Goal: Task Accomplishment & Management: Complete application form

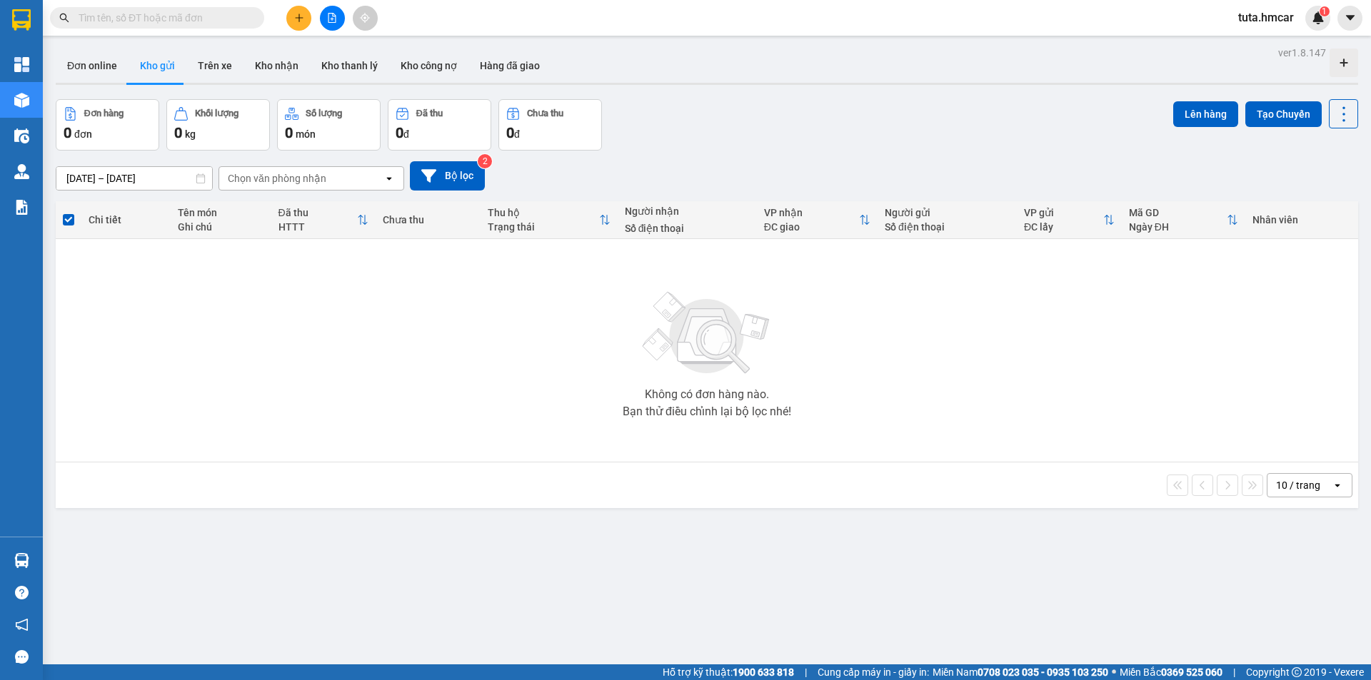
click at [303, 16] on icon "plus" at bounding box center [299, 18] width 10 height 10
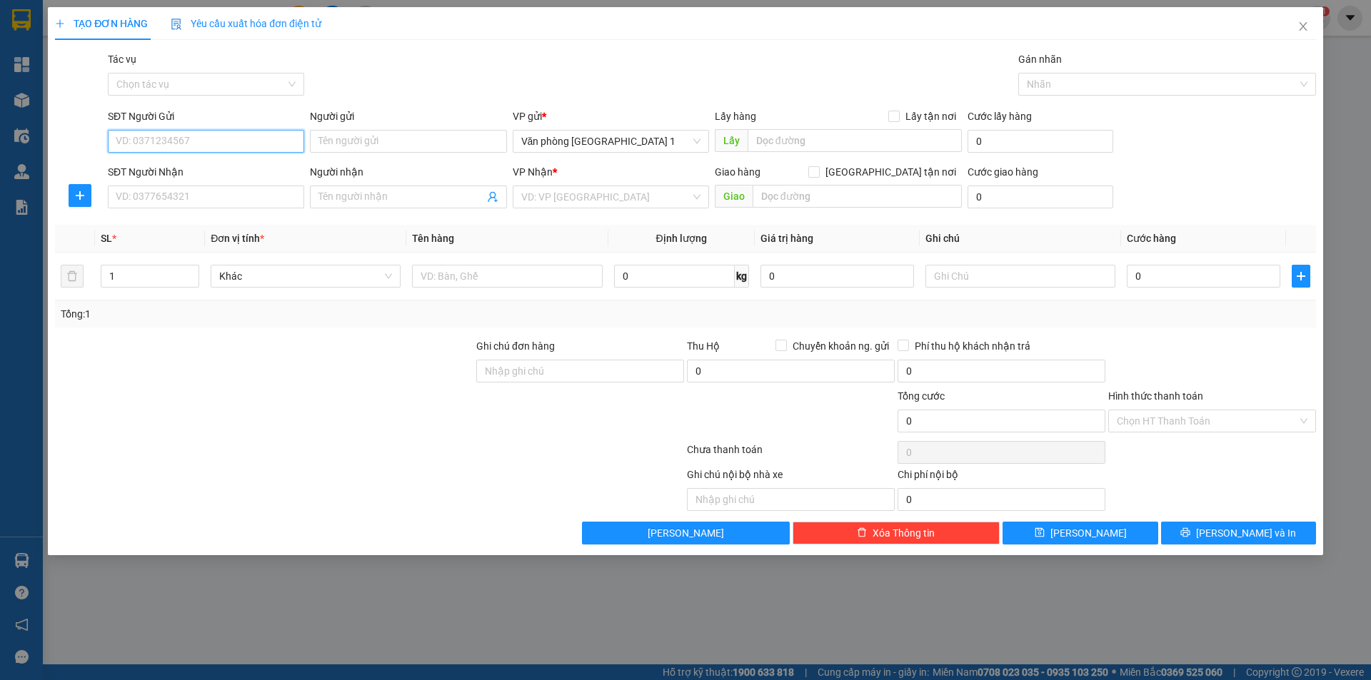
paste input "0765973666"
type input "0765973666"
click at [373, 153] on div "Người gửi Tên người gửi" at bounding box center [408, 134] width 196 height 50
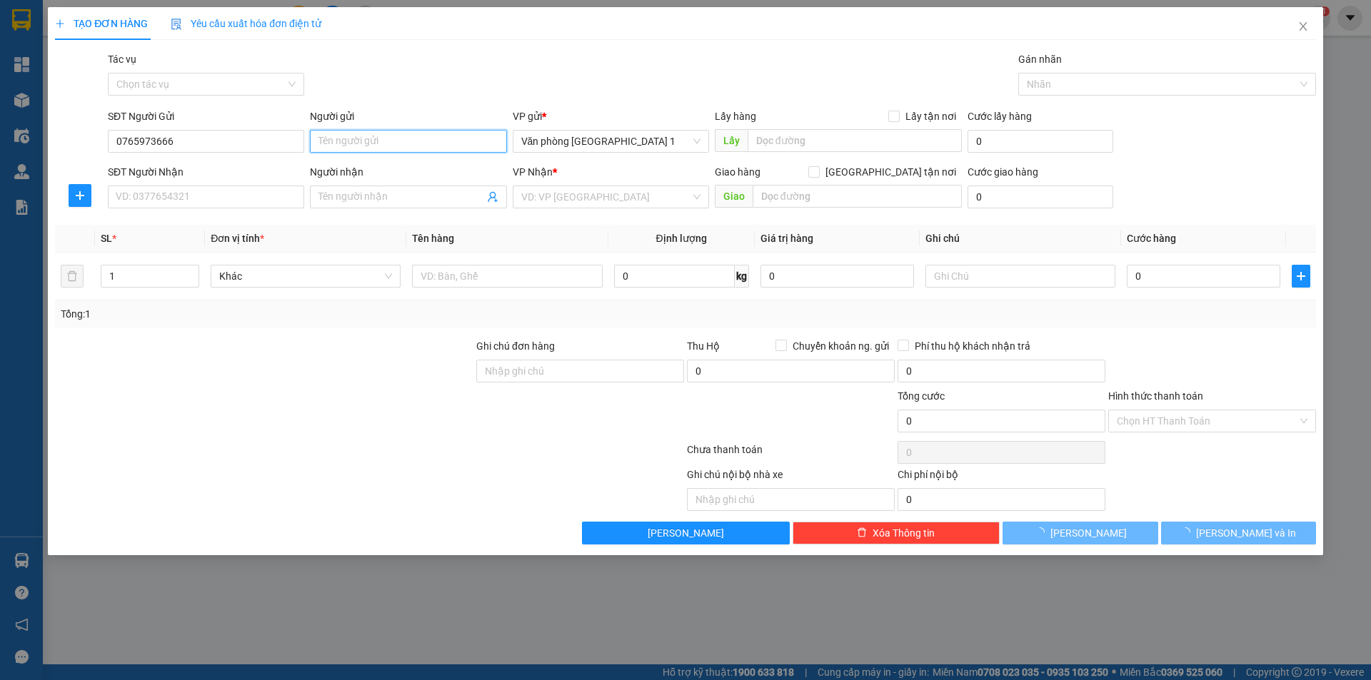
click at [373, 151] on input "Người gửi" at bounding box center [408, 141] width 196 height 23
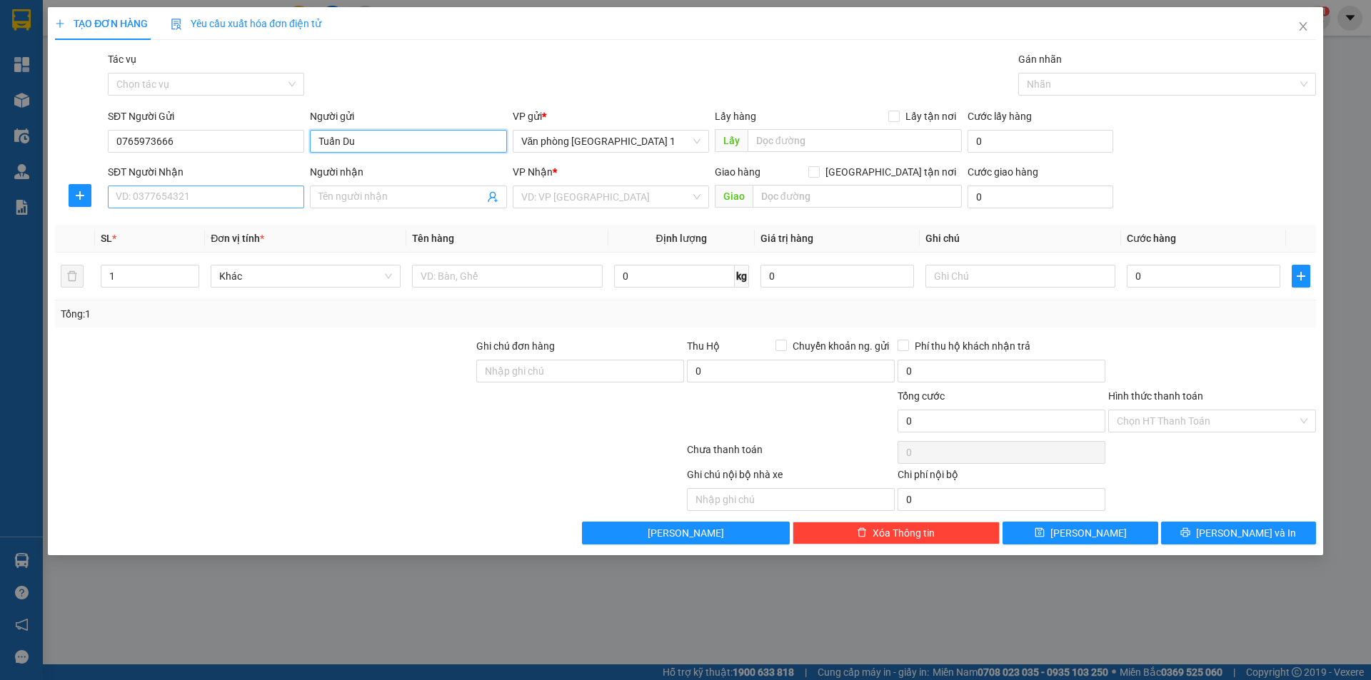
type input "Tuấn Du"
click at [216, 203] on input "SĐT Người Nhận" at bounding box center [206, 197] width 196 height 23
click at [386, 198] on input "Người nhận" at bounding box center [400, 197] width 165 height 16
type input "Bin Bốn"
click at [181, 198] on input "SĐT Người Nhận" at bounding box center [206, 197] width 196 height 23
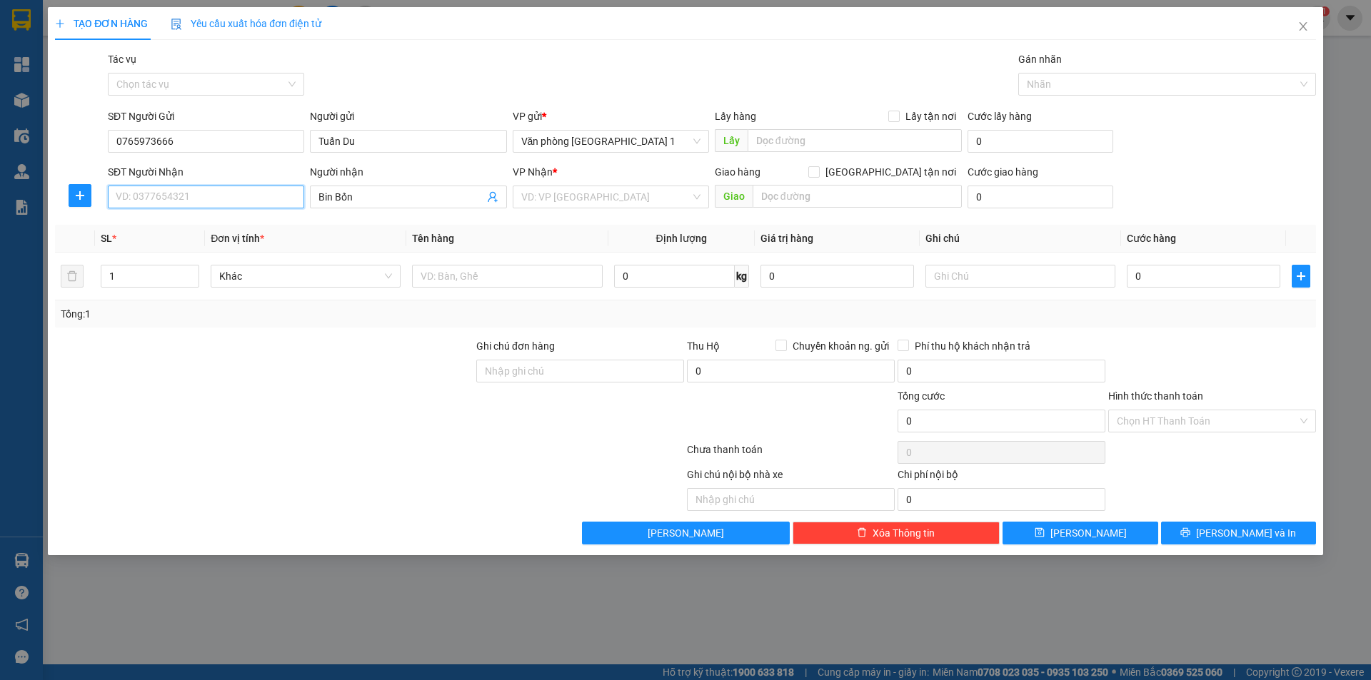
paste input "0857716777"
type input "0857716777"
click at [627, 199] on input "search" at bounding box center [605, 196] width 169 height 21
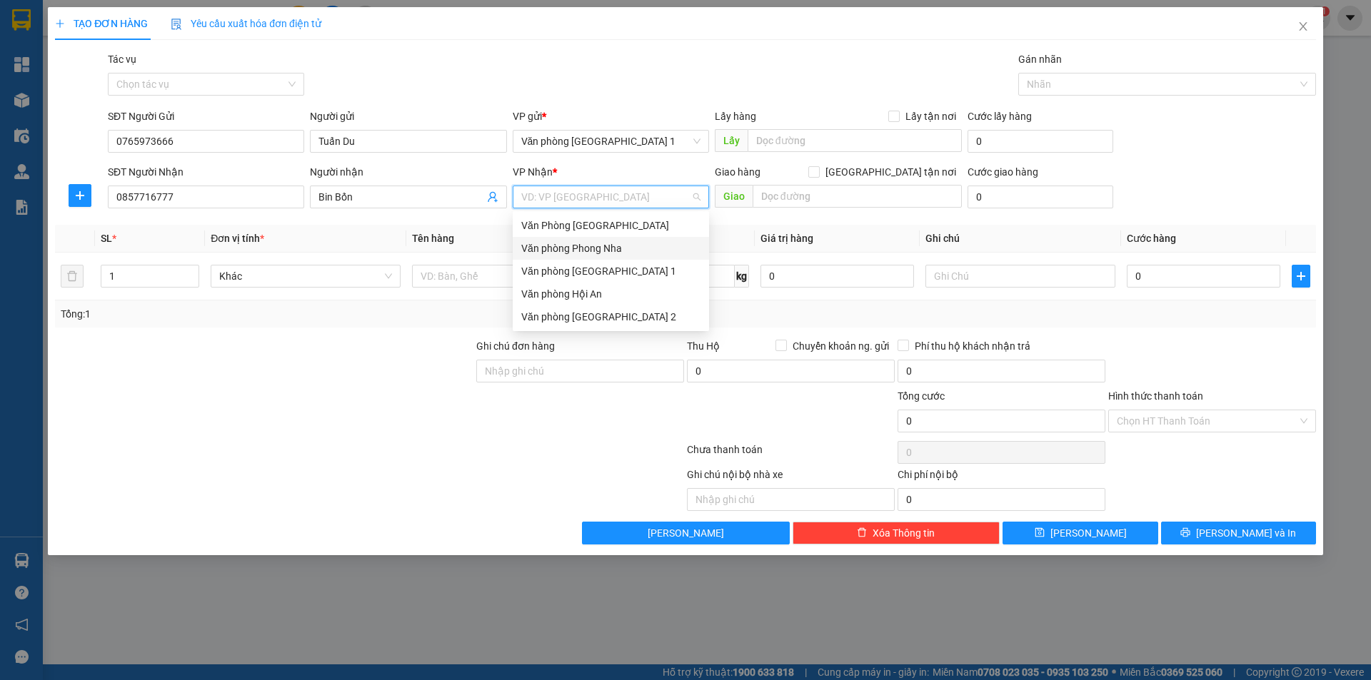
click at [599, 246] on div "Văn phòng Phong Nha" at bounding box center [610, 249] width 179 height 16
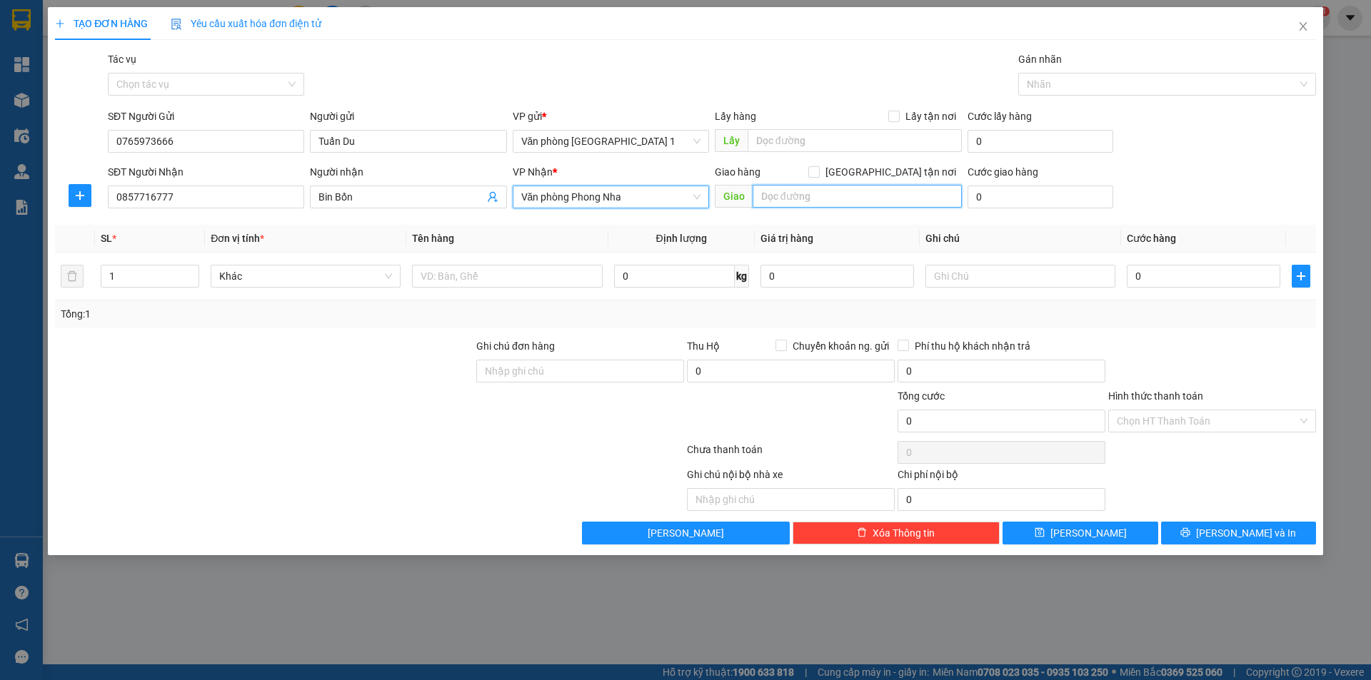
click at [768, 198] on input "text" at bounding box center [856, 196] width 209 height 23
type input "Cự Nẫm"
click at [1214, 293] on td "0" at bounding box center [1203, 277] width 165 height 48
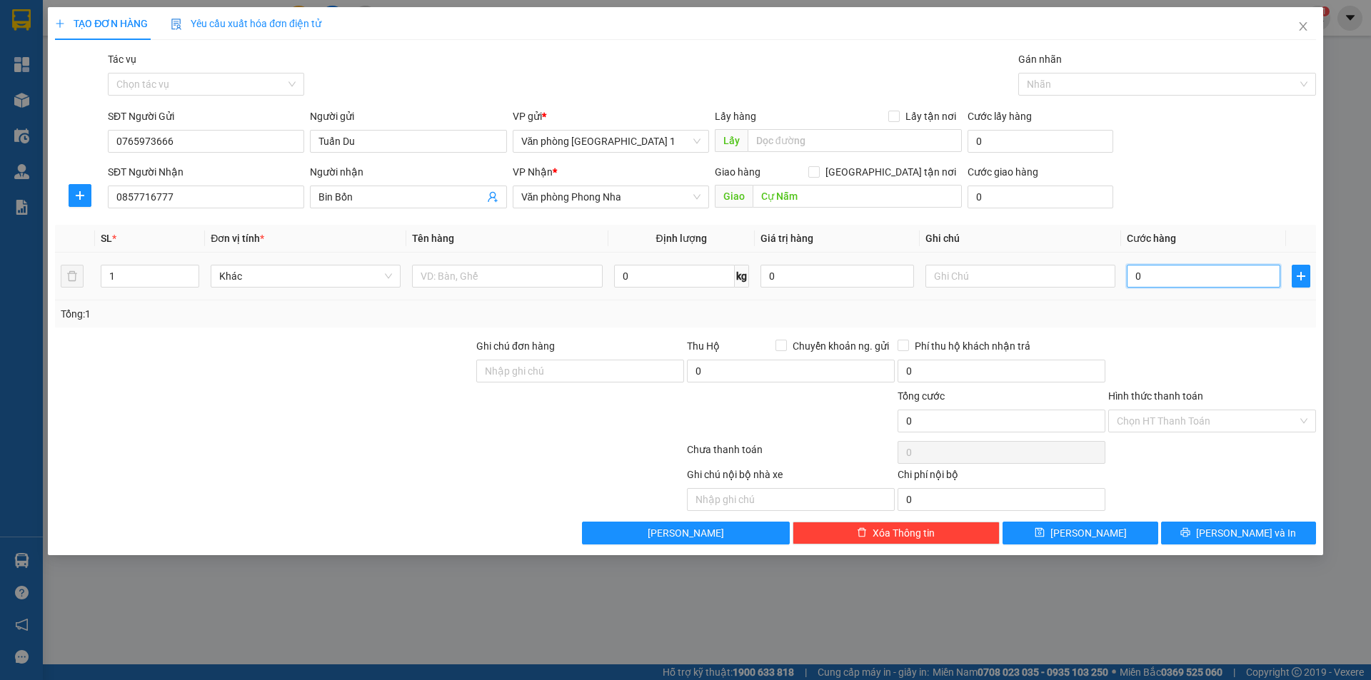
click at [1209, 285] on input "0" at bounding box center [1203, 276] width 153 height 23
type input "5"
type input "50"
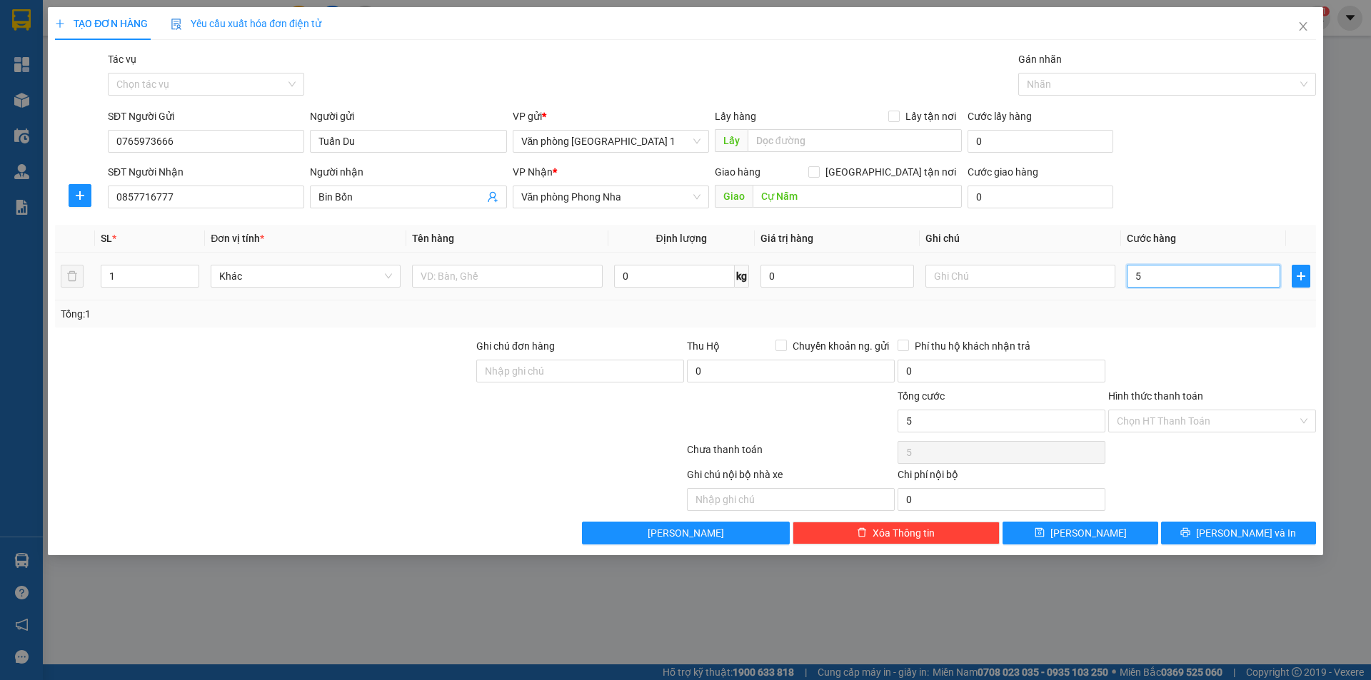
type input "50"
type input "500"
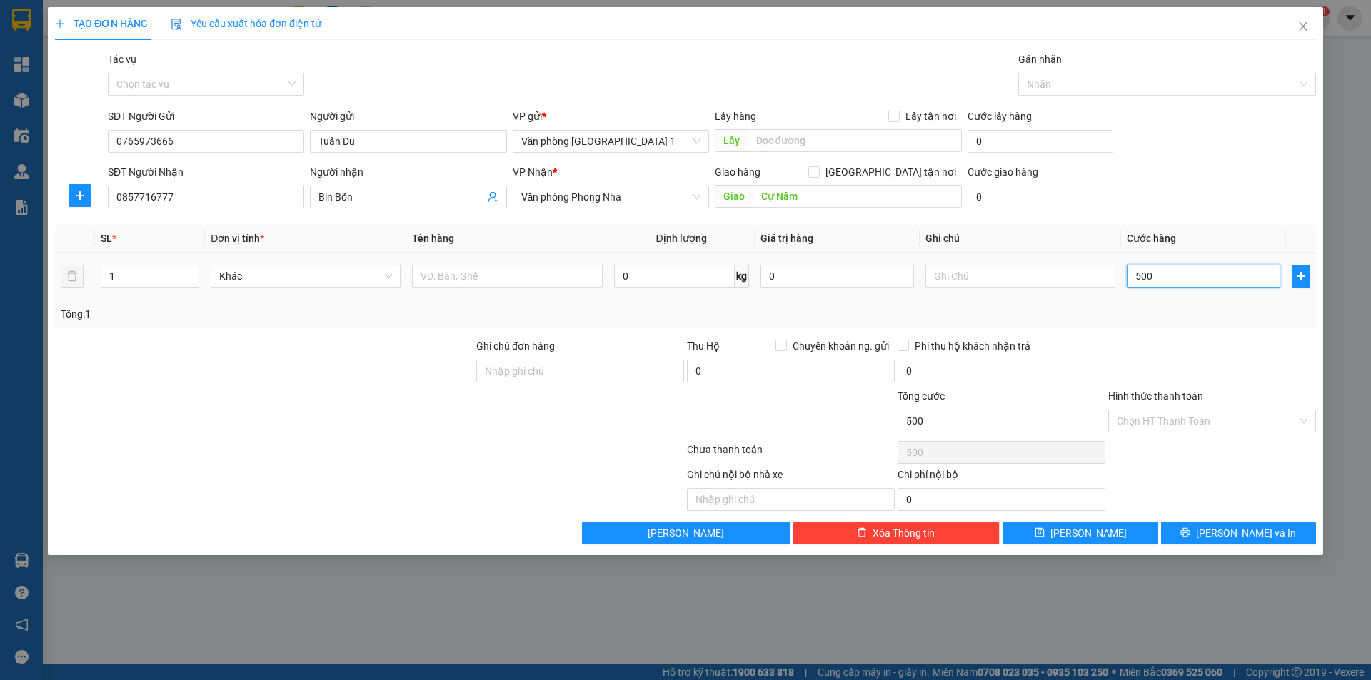
type input "5.000"
type input "50.000"
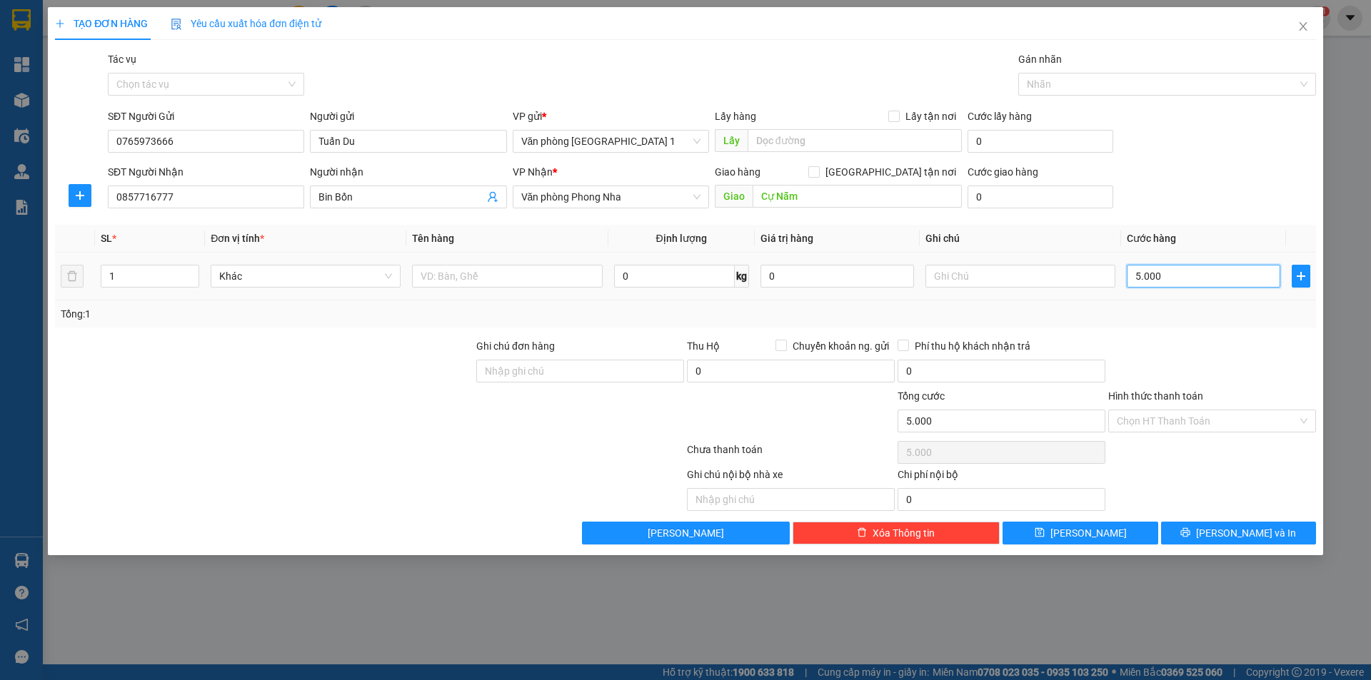
type input "50.000"
click at [1213, 194] on div "SĐT Người Nhận 0857716777 Người nhận Bin Bốn VP Nhận * Văn phòng Phong Nha Giao…" at bounding box center [712, 189] width 1214 height 50
click at [472, 273] on input "text" at bounding box center [507, 276] width 190 height 23
type input "cơ Bia"
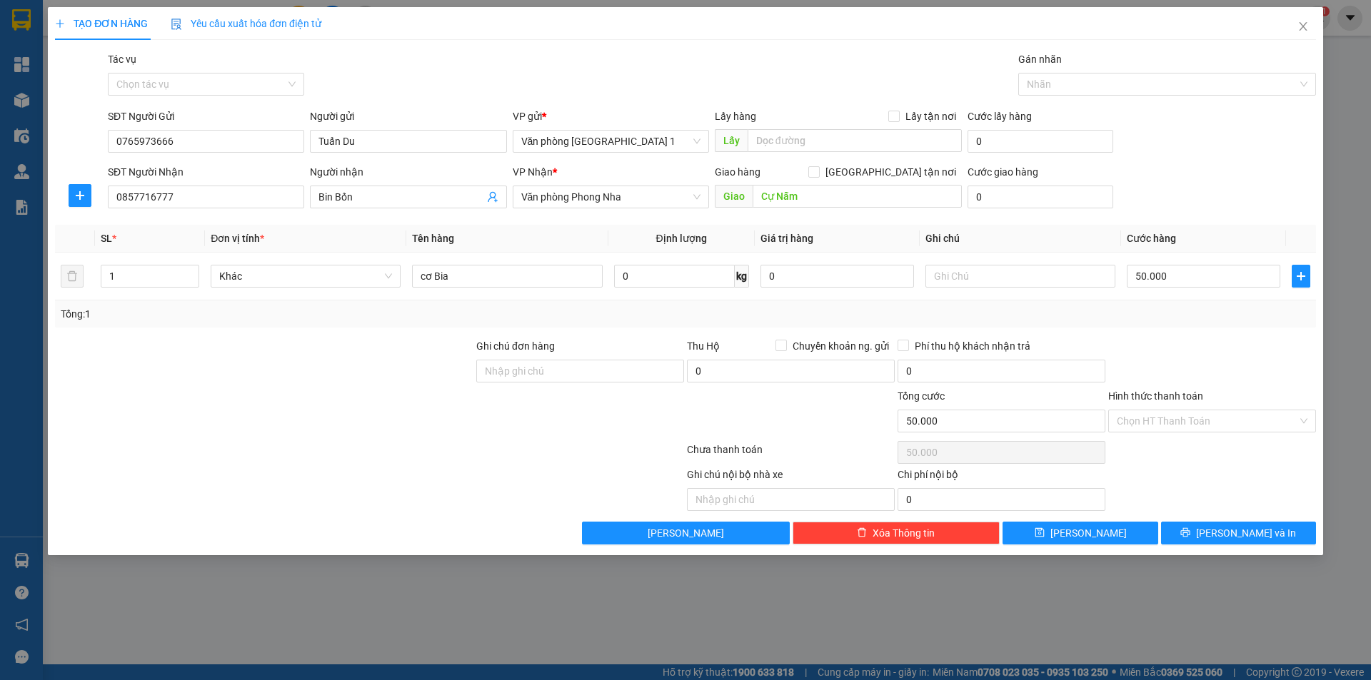
click at [663, 317] on div "Tổng: 1" at bounding box center [685, 314] width 1249 height 16
click at [1193, 422] on input "Hình thức thanh toán" at bounding box center [1207, 421] width 181 height 21
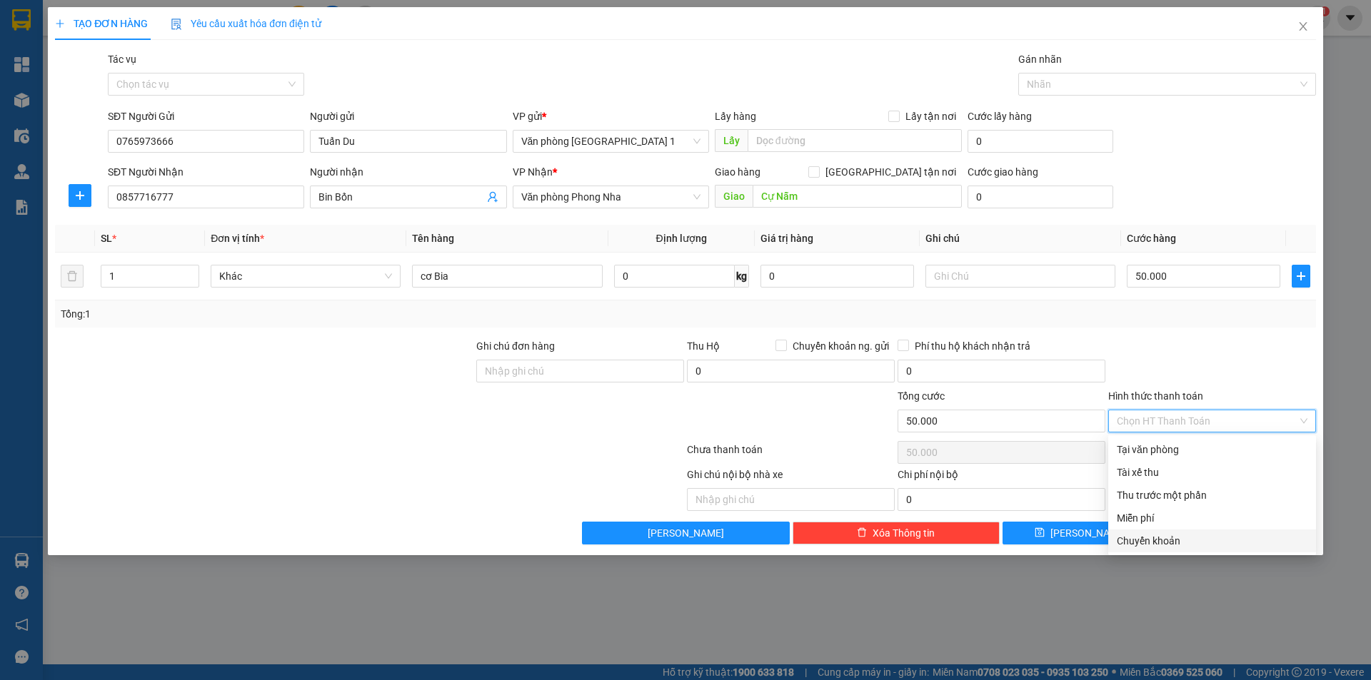
click at [1159, 538] on div "Chuyển khoản" at bounding box center [1212, 541] width 191 height 16
type input "0"
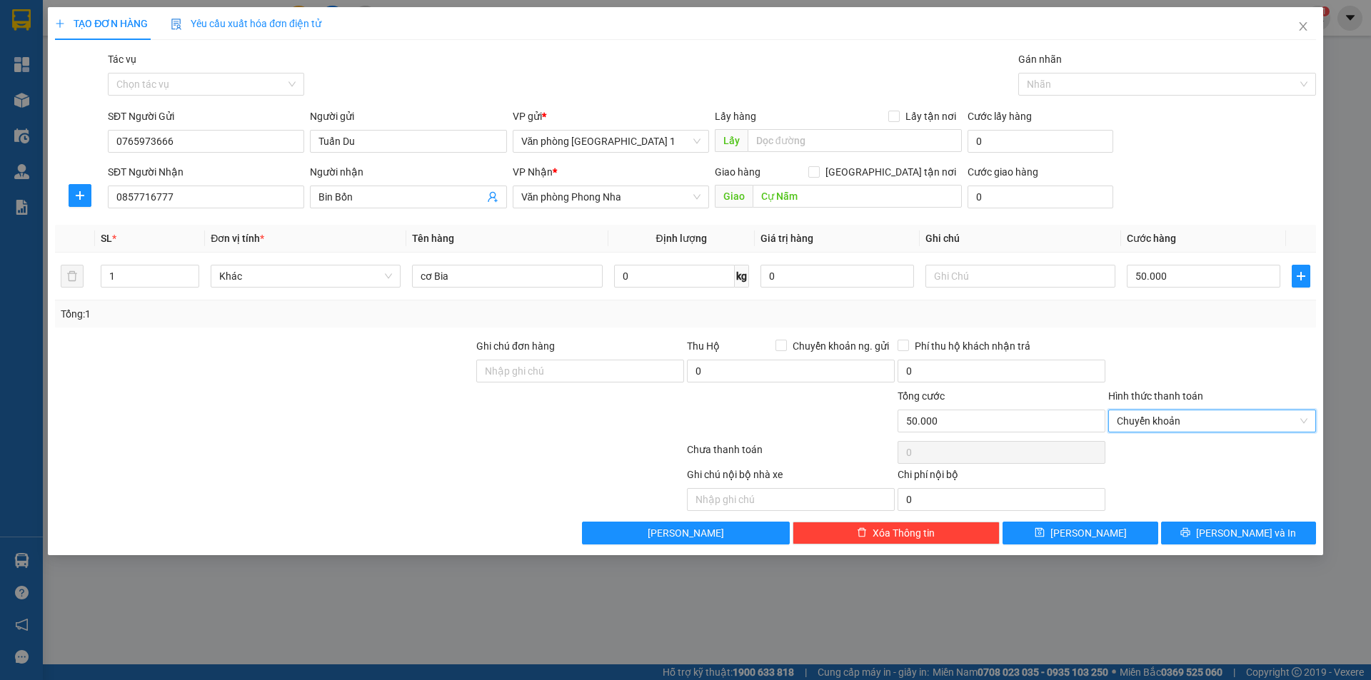
click at [1187, 345] on div at bounding box center [1212, 363] width 211 height 50
click at [1112, 537] on button "[PERSON_NAME]" at bounding box center [1079, 533] width 155 height 23
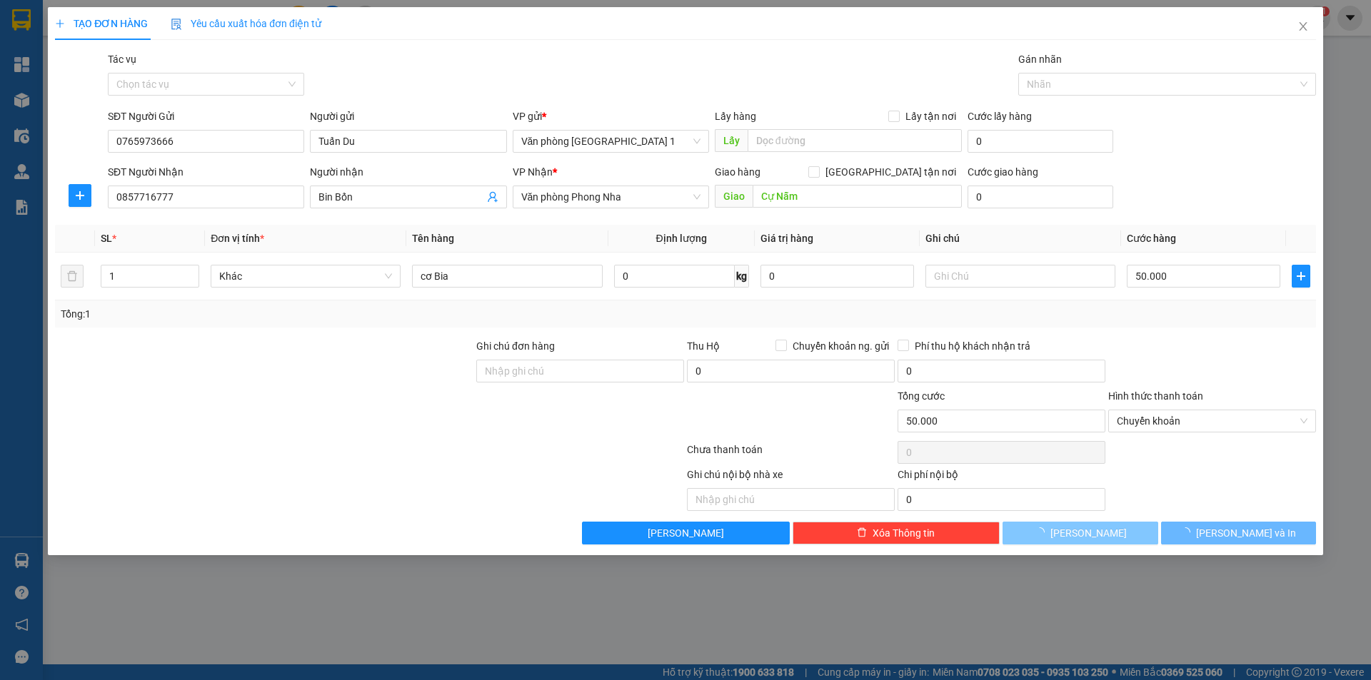
type input "0"
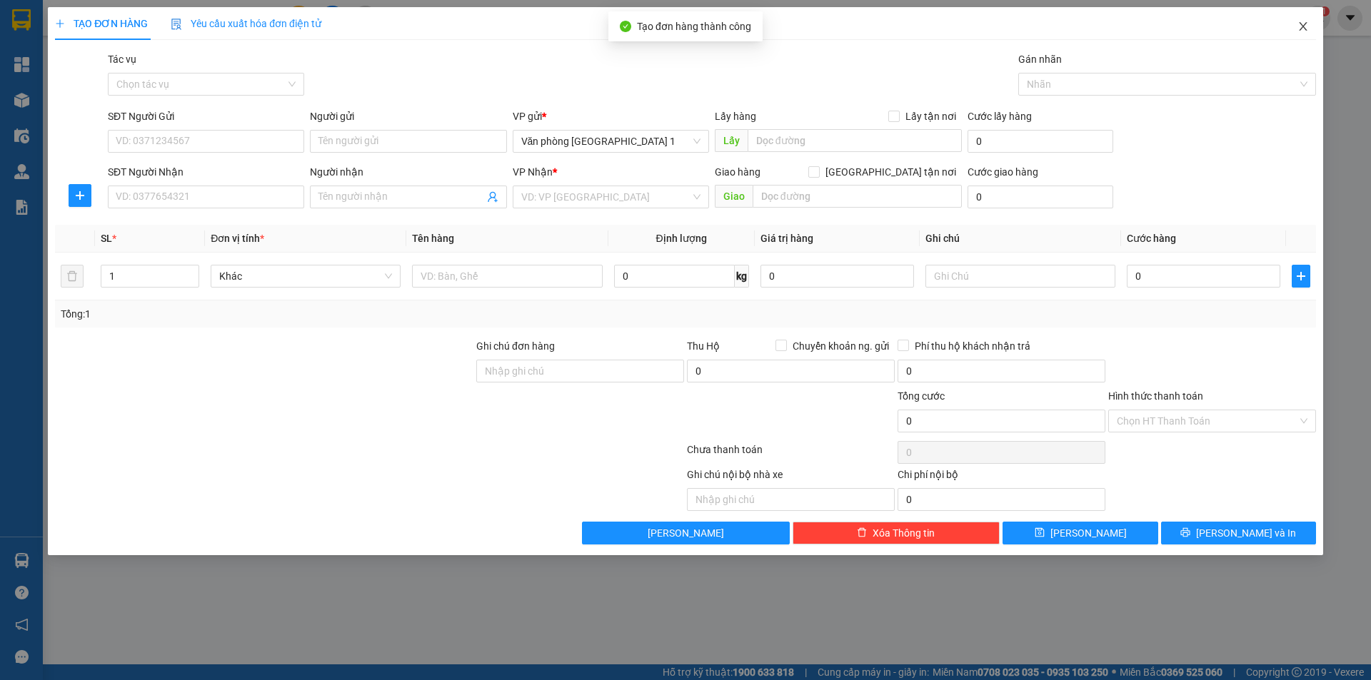
click at [1311, 34] on span "Close" at bounding box center [1303, 27] width 40 height 40
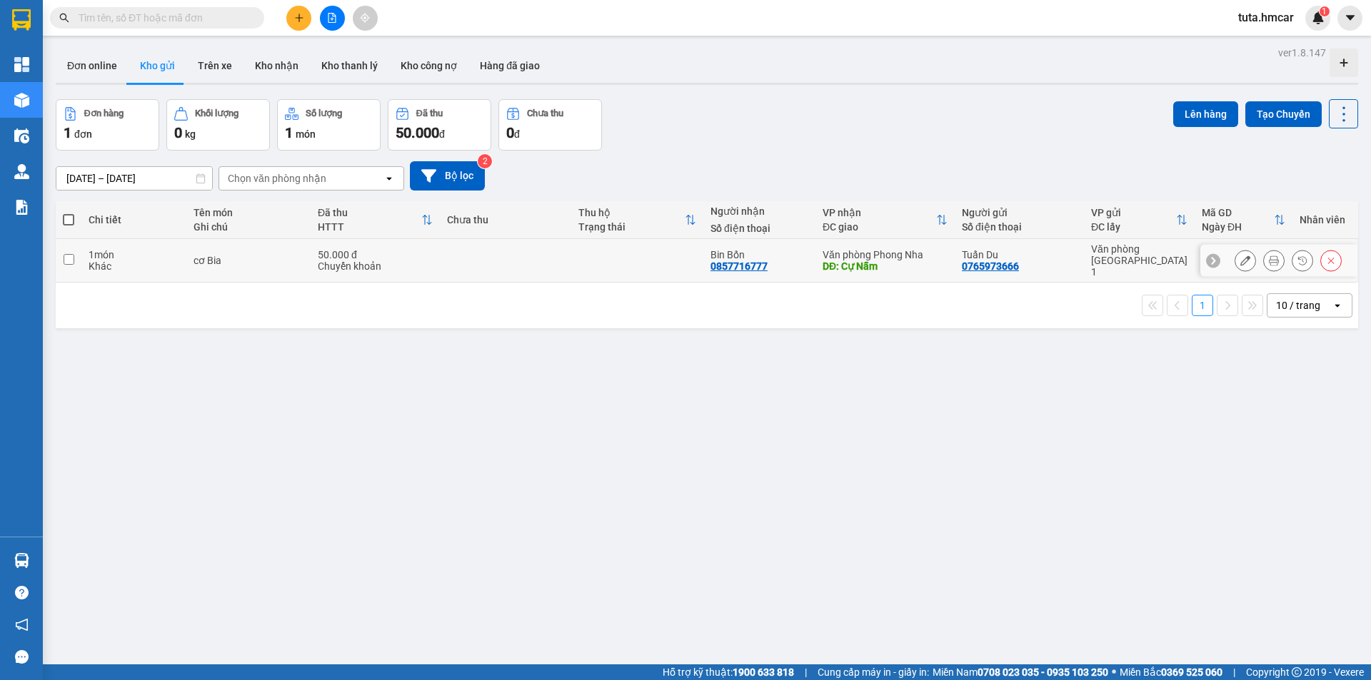
click at [67, 254] on input "checkbox" at bounding box center [69, 259] width 11 height 11
checkbox input "true"
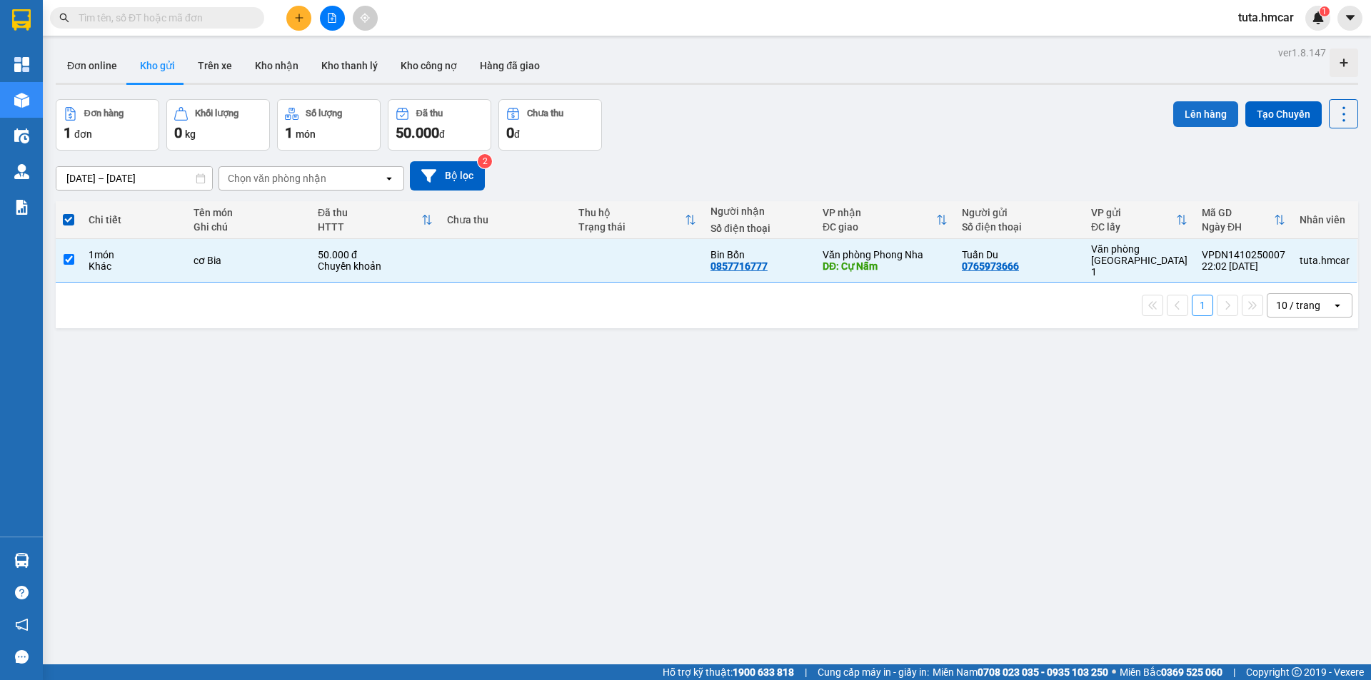
click at [1194, 118] on button "Lên hàng" at bounding box center [1205, 114] width 65 height 26
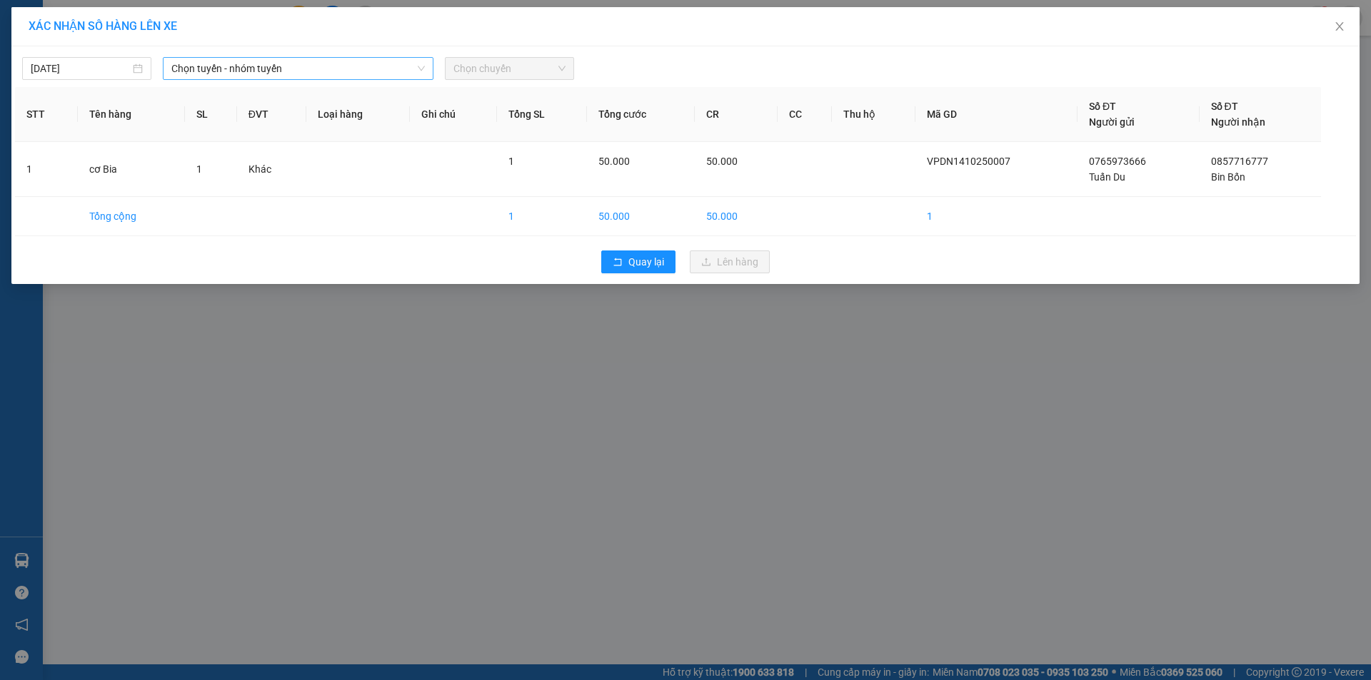
click at [298, 62] on span "Chọn tuyến - nhóm tuyến" at bounding box center [297, 68] width 253 height 21
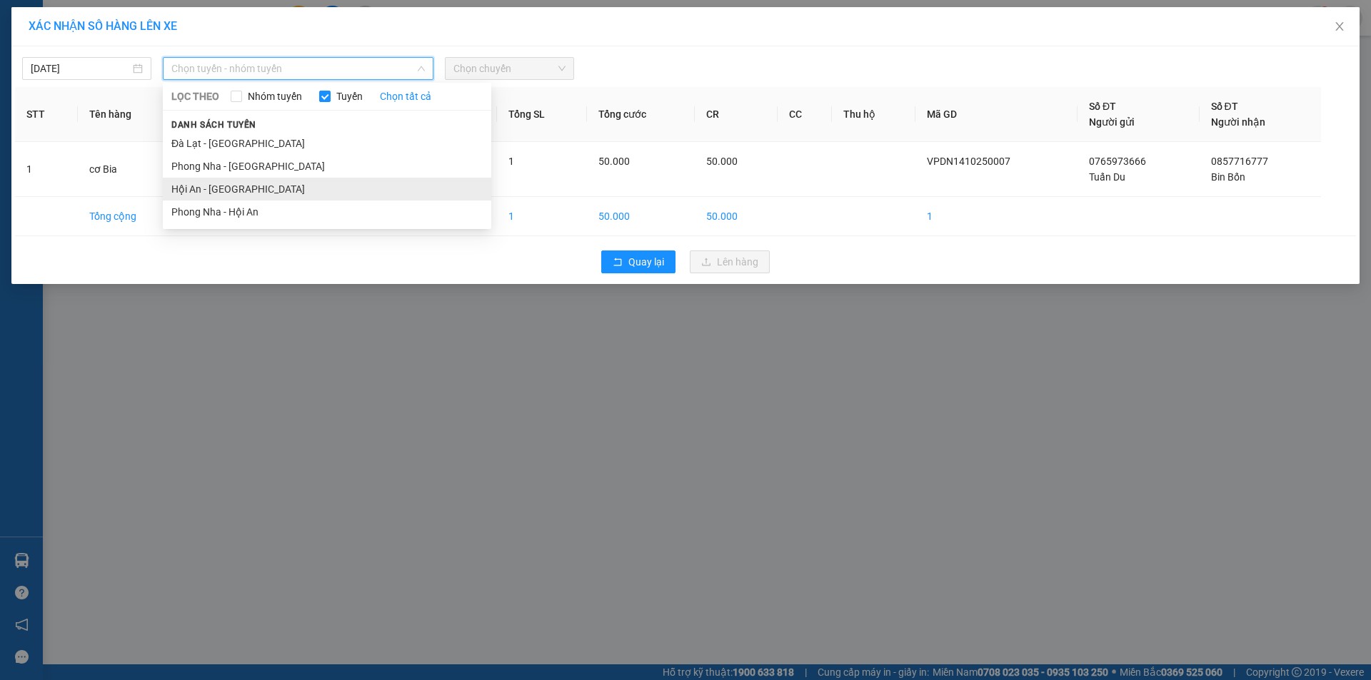
click at [213, 186] on li "Hội An - [GEOGRAPHIC_DATA]" at bounding box center [327, 189] width 328 height 23
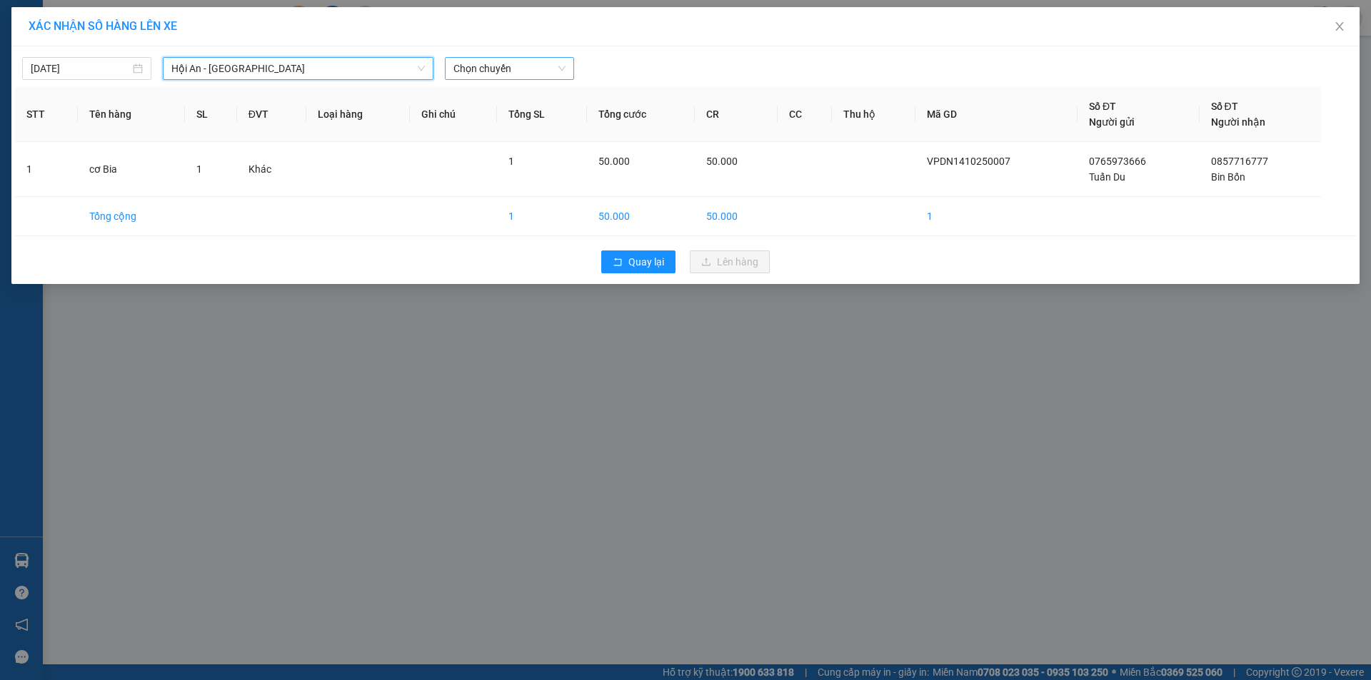
click at [495, 70] on span "Chọn chuyến" at bounding box center [509, 68] width 112 height 21
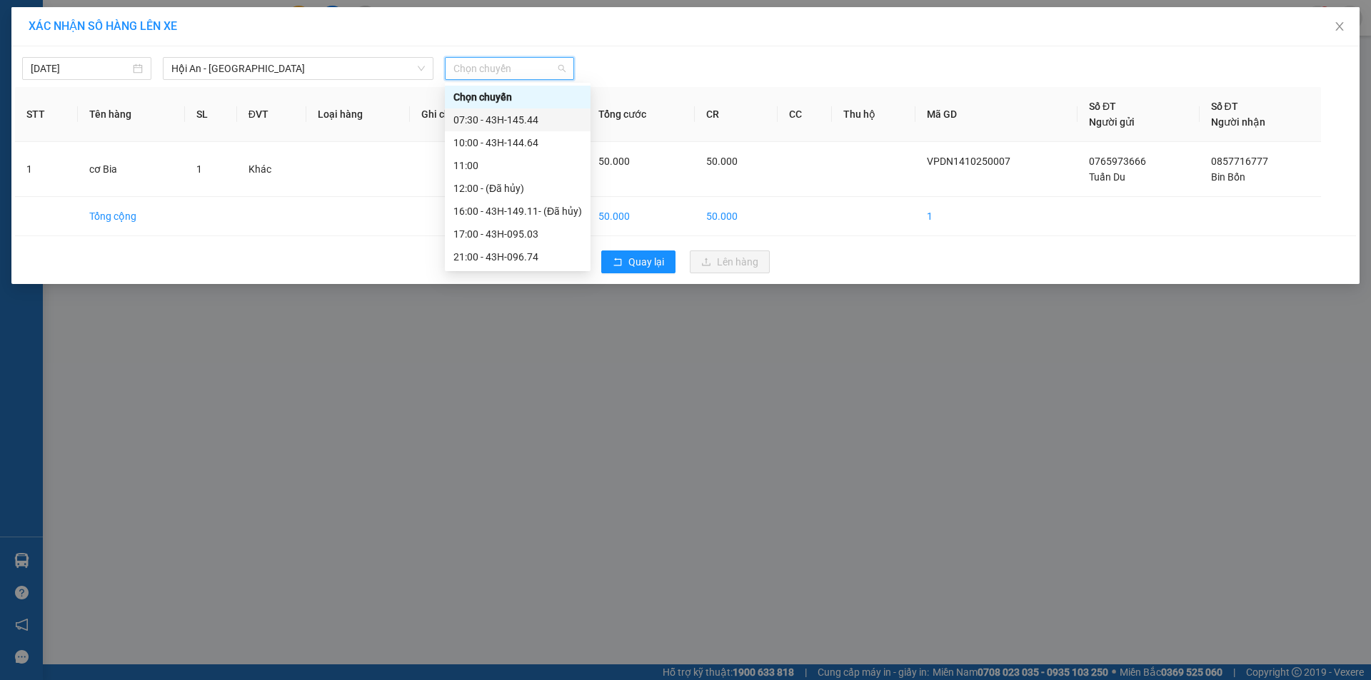
click at [510, 122] on div "07:30 - 43H-145.44" at bounding box center [517, 120] width 129 height 16
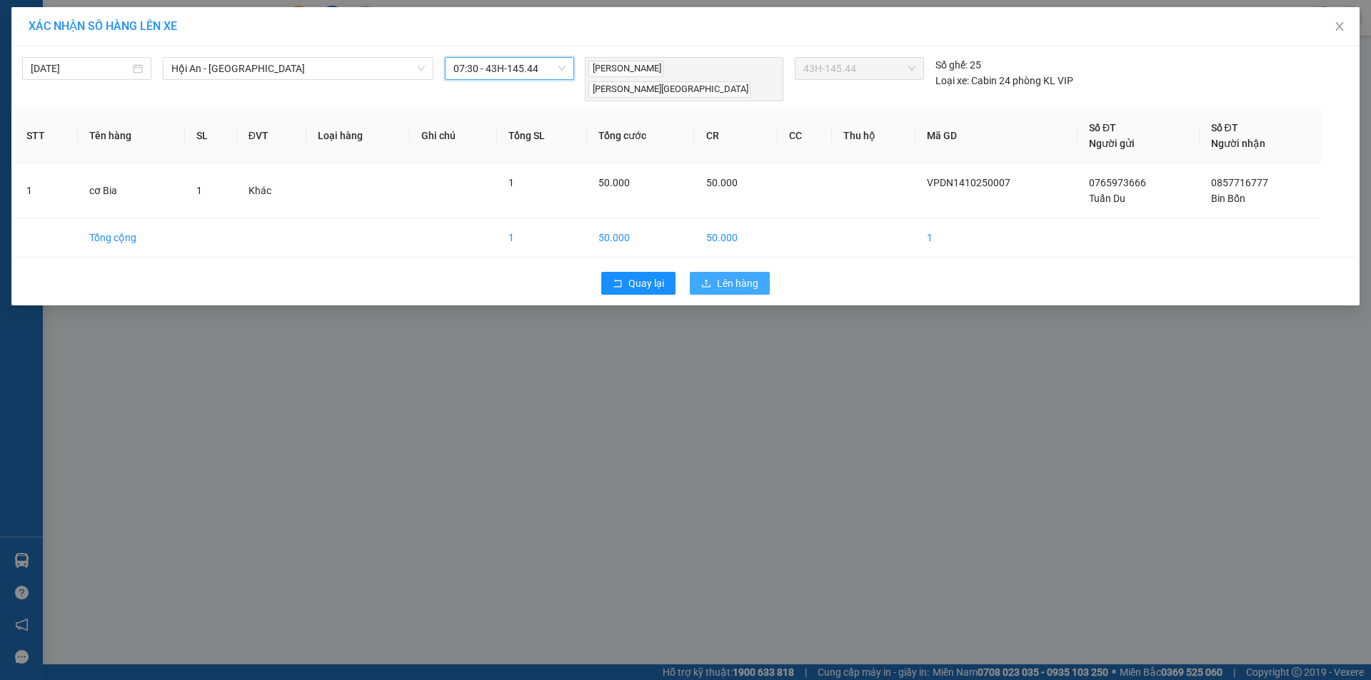
click at [725, 276] on span "Lên hàng" at bounding box center [737, 284] width 41 height 16
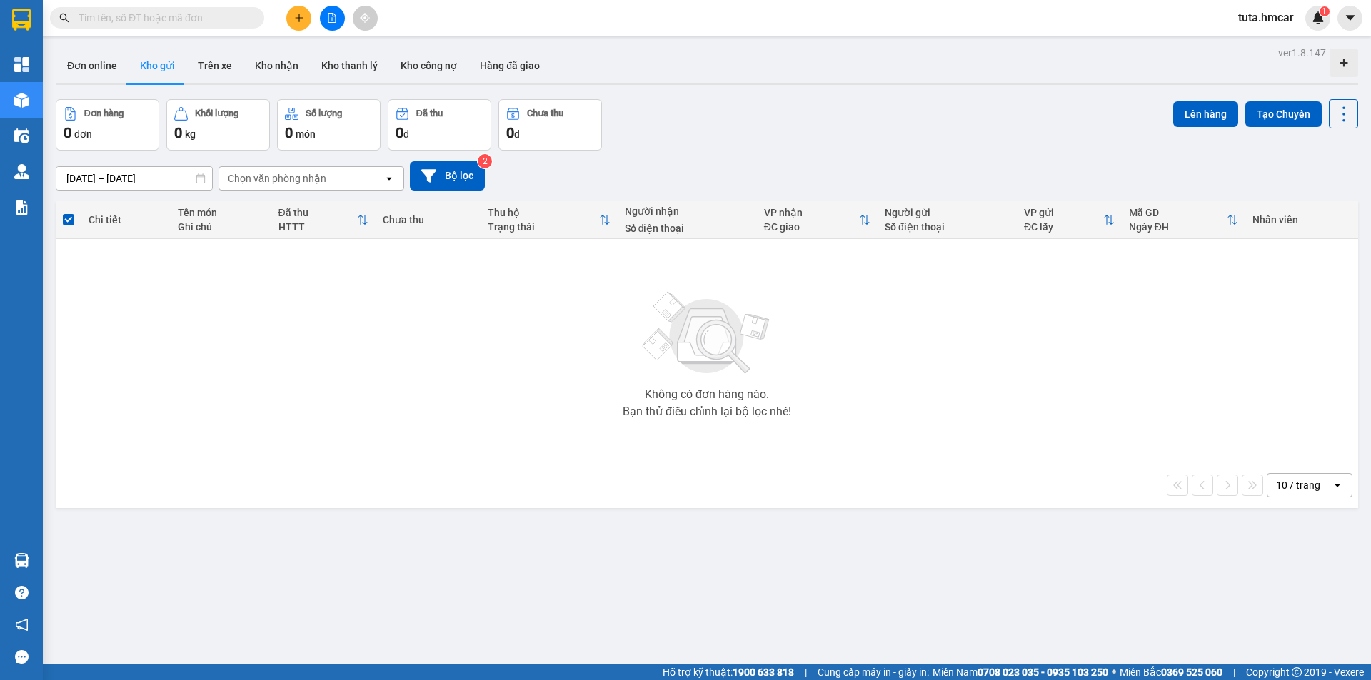
click at [151, 183] on input "[DATE] – [DATE]" at bounding box center [134, 178] width 156 height 23
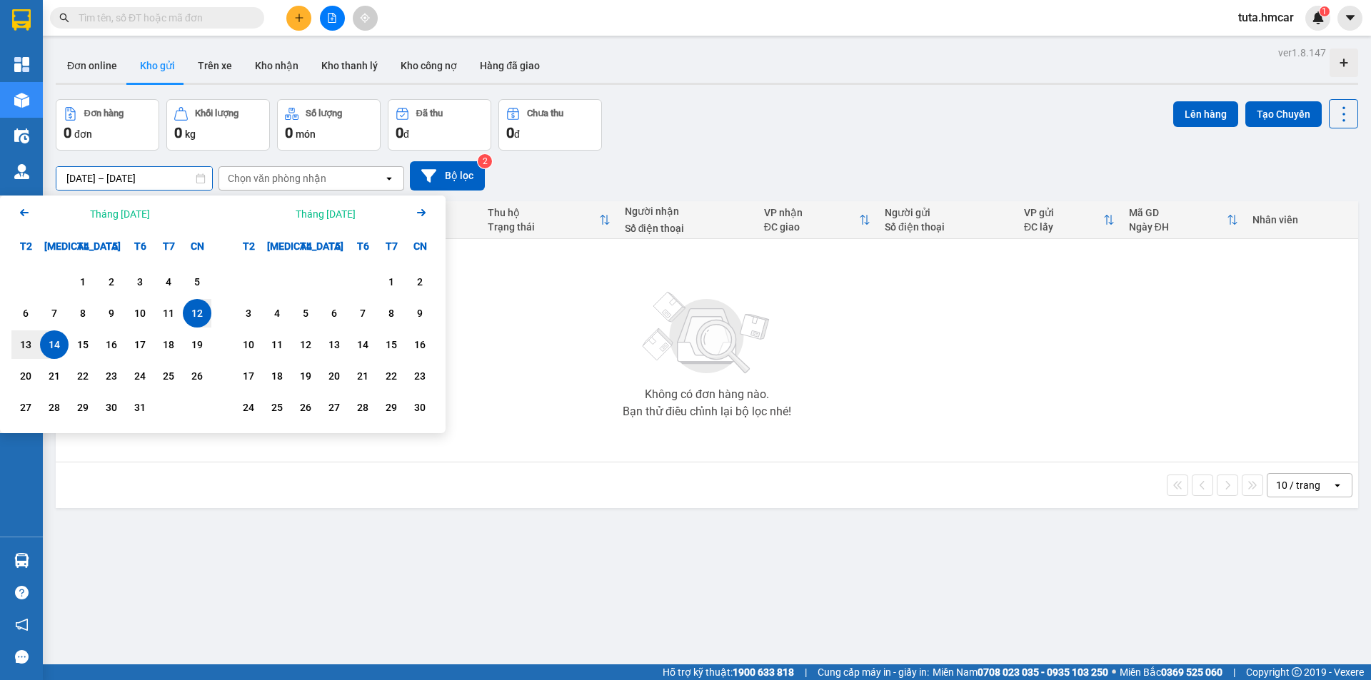
click at [785, 309] on div "Không có đơn hàng nào. Bạn thử điều chỉnh lại bộ lọc nhé!" at bounding box center [707, 350] width 1288 height 214
